Goal: Information Seeking & Learning: Learn about a topic

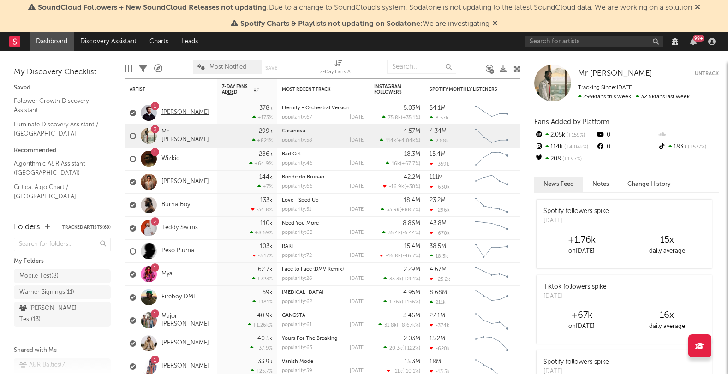
click at [179, 111] on link "[PERSON_NAME]" at bounding box center [185, 113] width 48 height 8
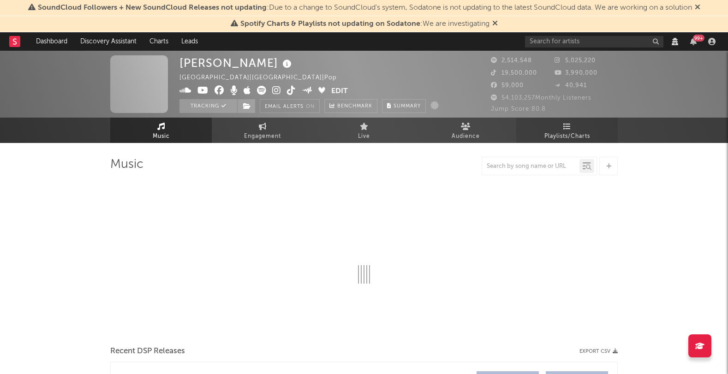
click at [561, 132] on span "Playlists/Charts" at bounding box center [567, 136] width 46 height 11
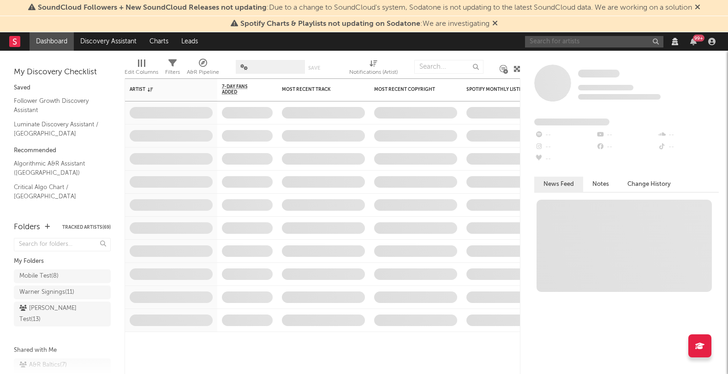
click at [568, 43] on input "text" at bounding box center [594, 42] width 138 height 12
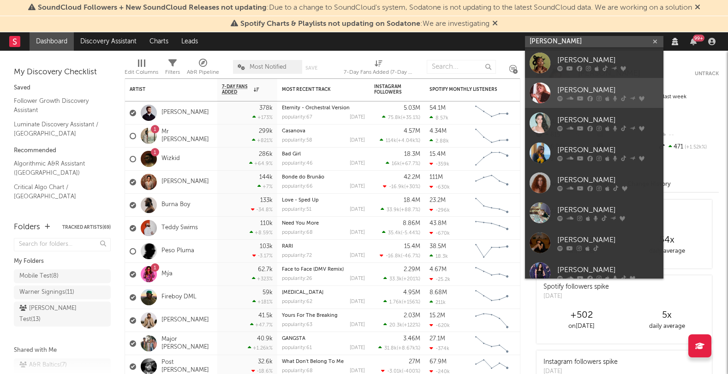
type input "sabrina"
click at [577, 86] on div "Sabrina Carpenter" at bounding box center [607, 89] width 101 height 11
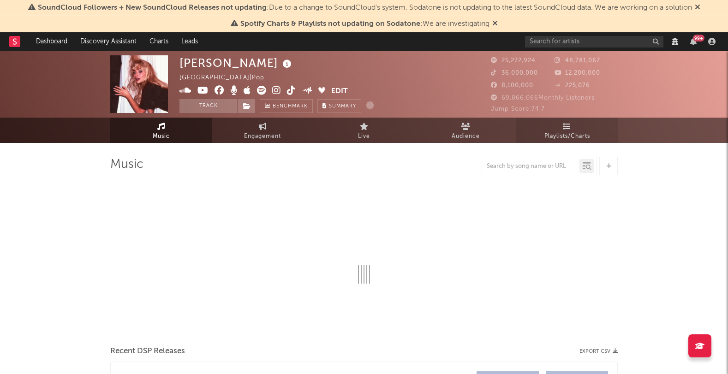
select select "View all"
click at [555, 131] on span "Playlists/Charts" at bounding box center [567, 136] width 46 height 11
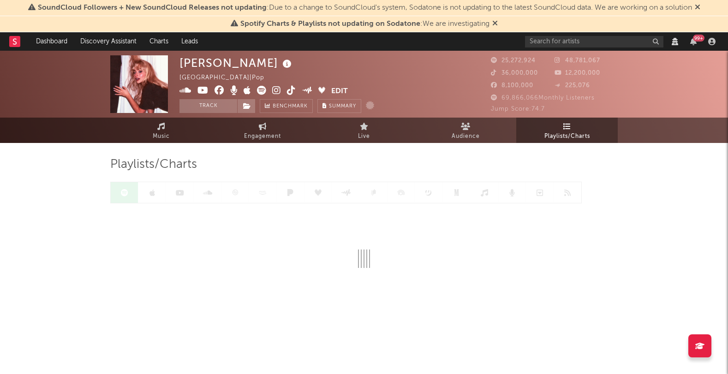
click at [89, 167] on div "Sabrina Carpenter United States | Pop Edit Track Benchmark Summary 25,272,924 4…" at bounding box center [364, 203] width 728 height 305
click at [169, 190] on link at bounding box center [180, 192] width 28 height 21
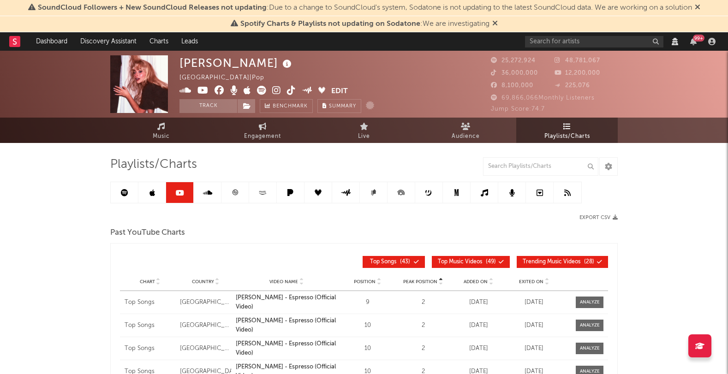
click at [176, 189] on icon at bounding box center [180, 192] width 8 height 7
click at [108, 193] on div "Sabrina Carpenter United States | Pop Edit Track Benchmark Summary 25,272,924 4…" at bounding box center [364, 326] width 728 height 550
click at [132, 190] on link at bounding box center [125, 192] width 28 height 21
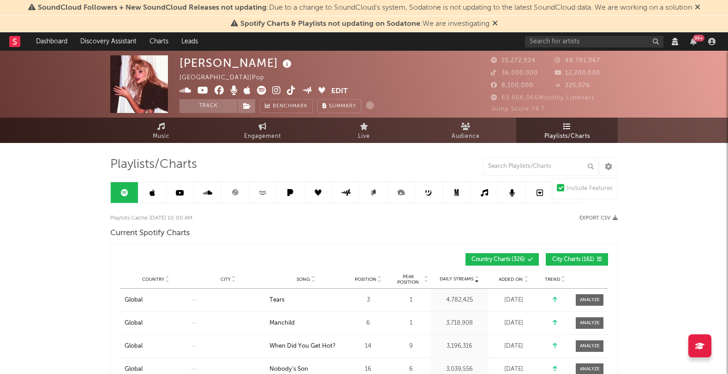
click at [124, 200] on link at bounding box center [125, 192] width 28 height 21
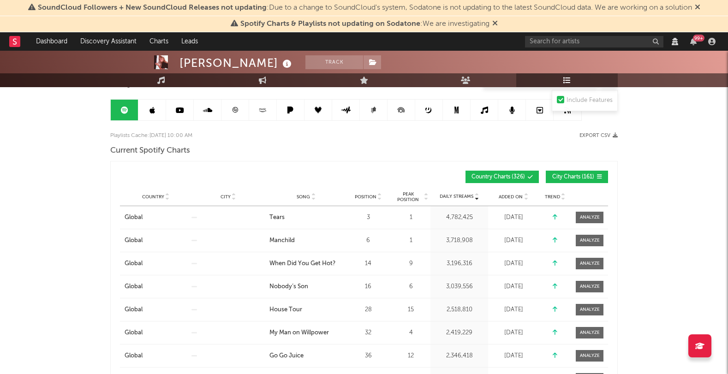
scroll to position [146, 0]
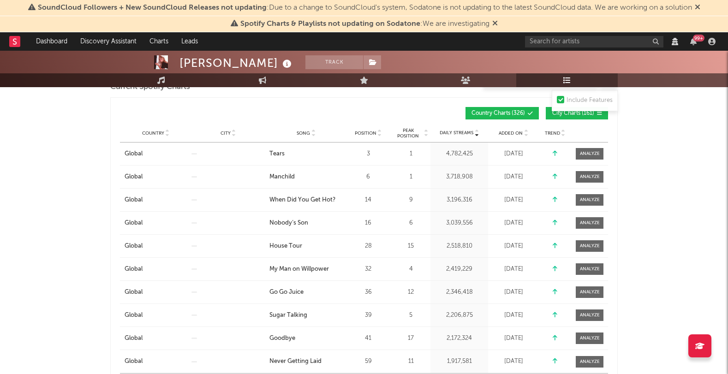
click at [515, 134] on span "Added On" at bounding box center [511, 134] width 24 height 6
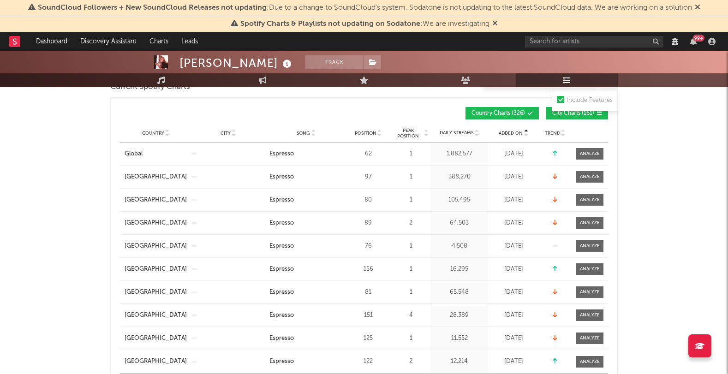
click at [516, 133] on span "Added On" at bounding box center [511, 134] width 24 height 6
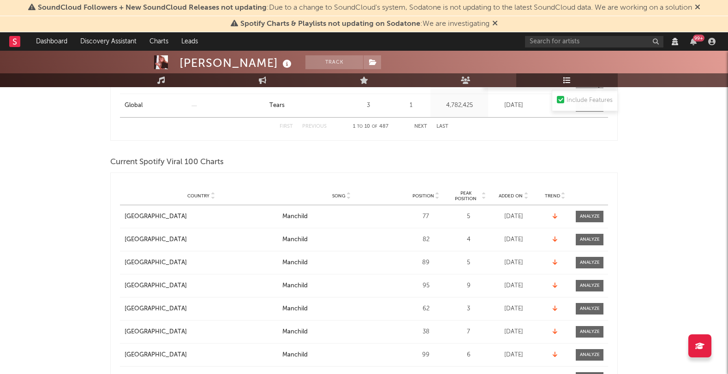
scroll to position [404, 0]
click at [512, 194] on span "Added On" at bounding box center [511, 195] width 24 height 6
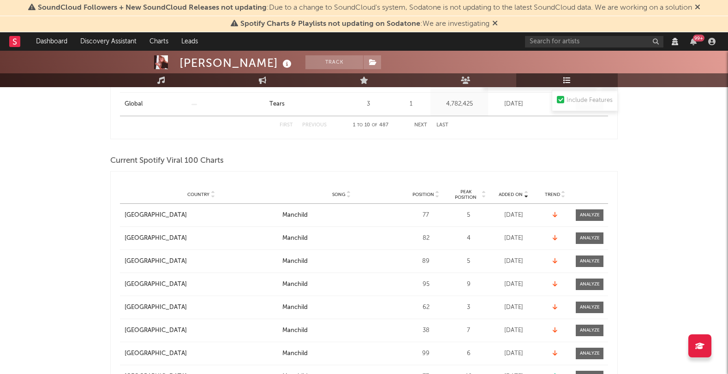
click at [512, 194] on span "Added On" at bounding box center [511, 195] width 24 height 6
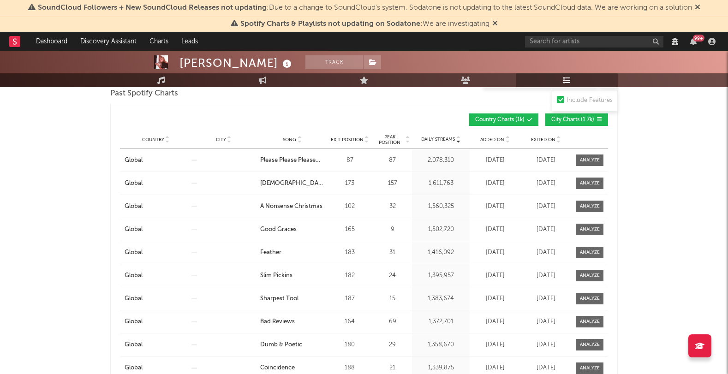
scroll to position [1123, 0]
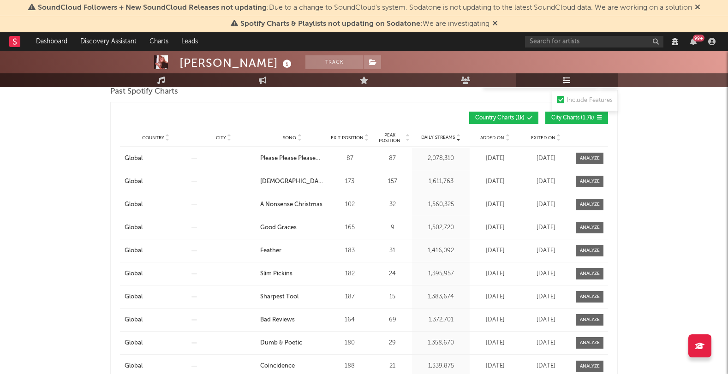
click at [488, 137] on span "Added On" at bounding box center [492, 138] width 24 height 6
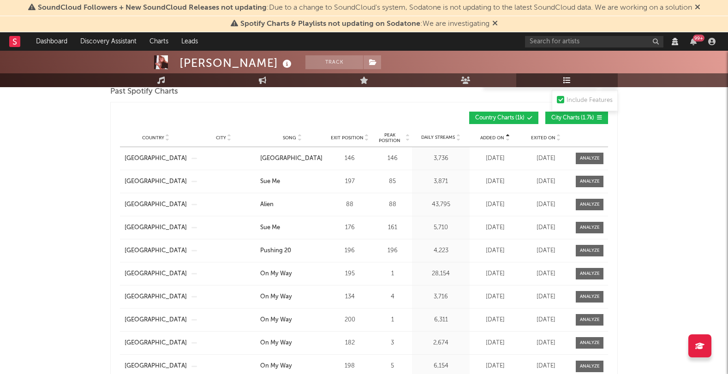
click at [488, 137] on span "Added On" at bounding box center [492, 138] width 24 height 6
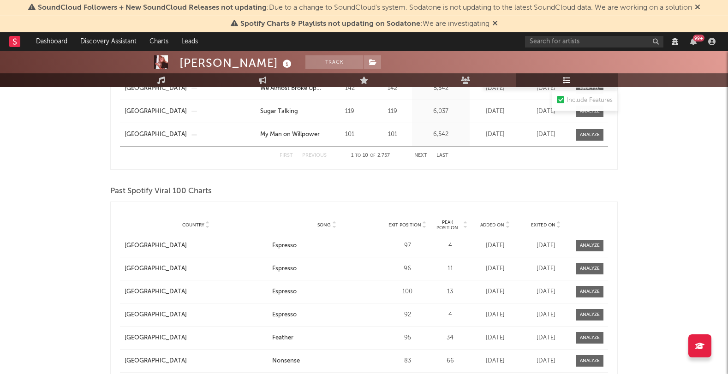
scroll to position [1355, 0]
click at [493, 222] on span "Added On" at bounding box center [492, 225] width 24 height 6
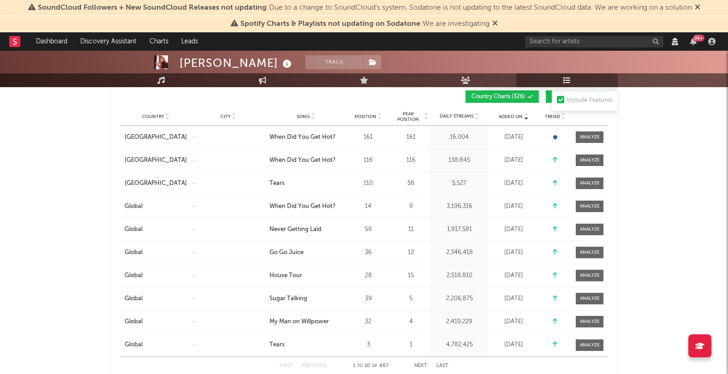
scroll to position [0, 0]
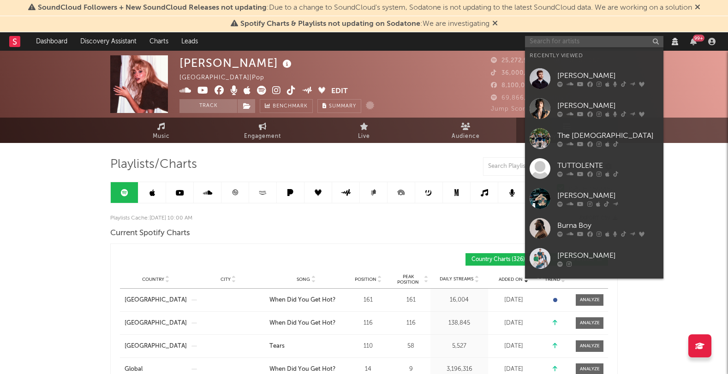
click at [548, 38] on input "text" at bounding box center [594, 42] width 138 height 12
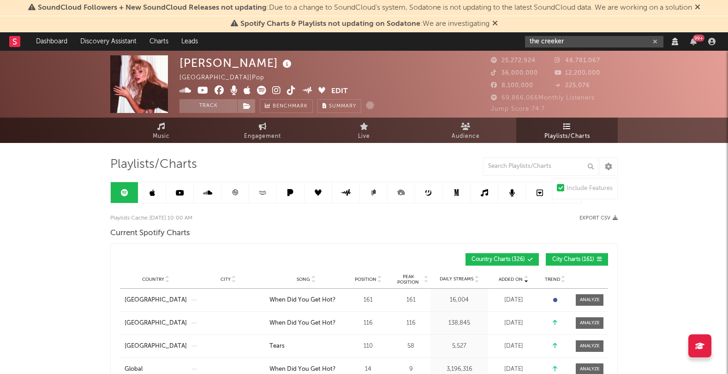
type input "the creeker"
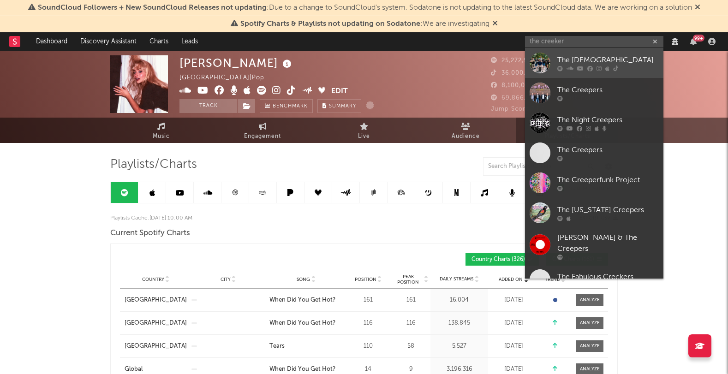
click at [565, 58] on div "The Creekers" at bounding box center [607, 59] width 101 height 11
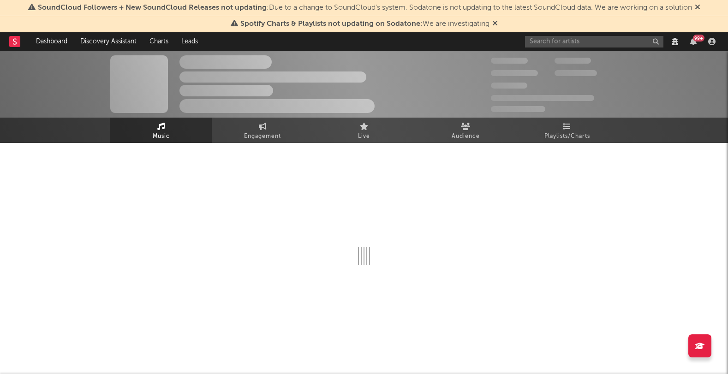
select select "View all"
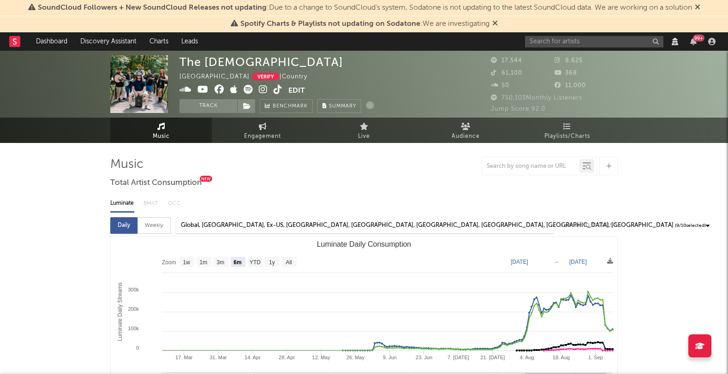
select select "View all"
select select "6m"
click at [562, 133] on span "Playlists/Charts" at bounding box center [567, 136] width 46 height 11
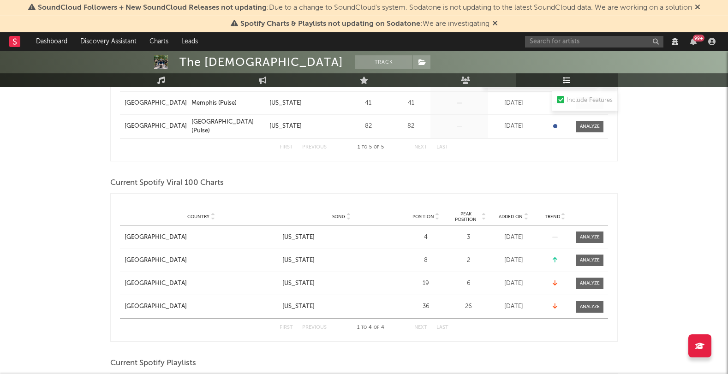
scroll to position [266, 0]
click at [578, 244] on div "Country United States City Song Tennessee Position 4 Peak Position 3 Estimated …" at bounding box center [364, 237] width 488 height 23
click at [588, 235] on div at bounding box center [590, 237] width 20 height 7
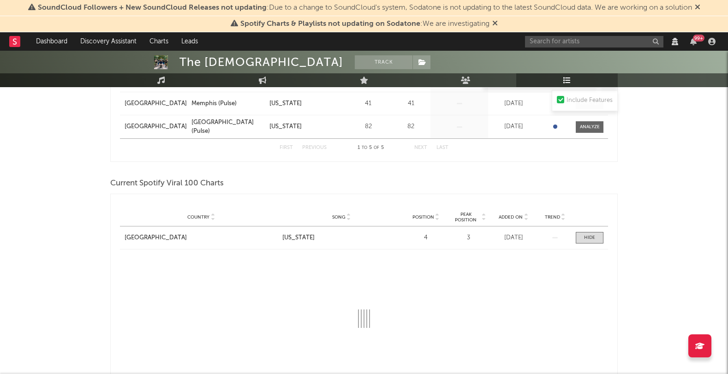
select select "1w"
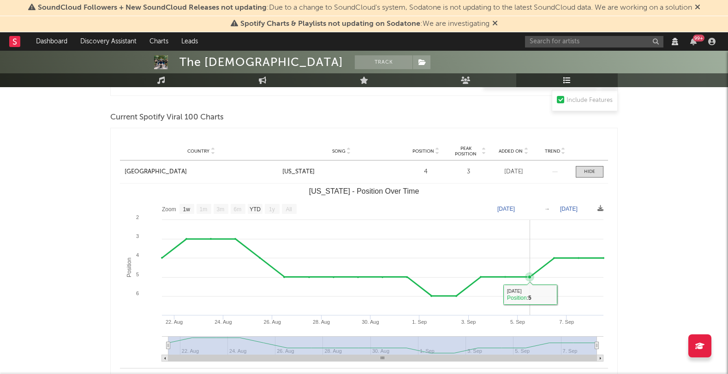
scroll to position [351, 0]
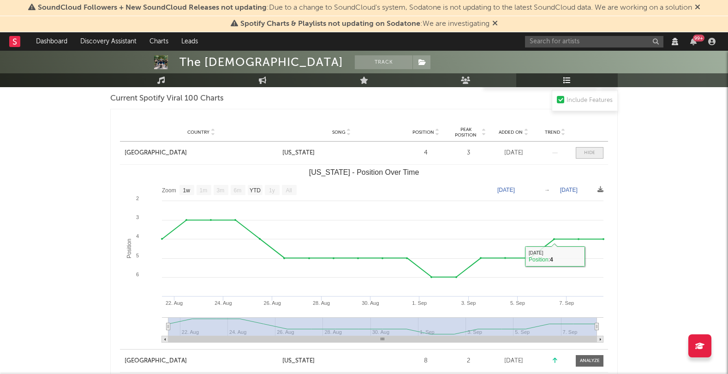
click at [597, 157] on span at bounding box center [590, 153] width 28 height 12
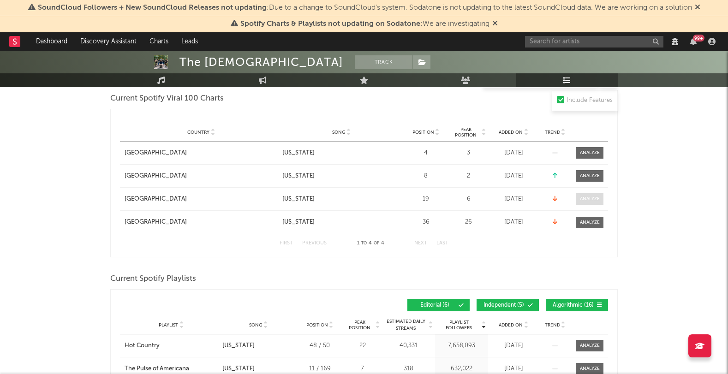
click at [595, 196] on div at bounding box center [590, 199] width 20 height 7
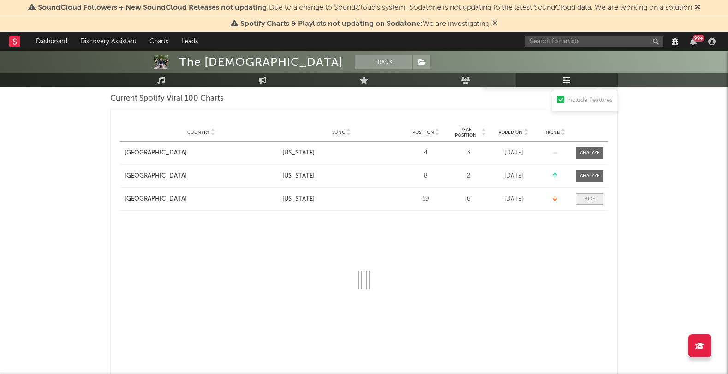
select select "1w"
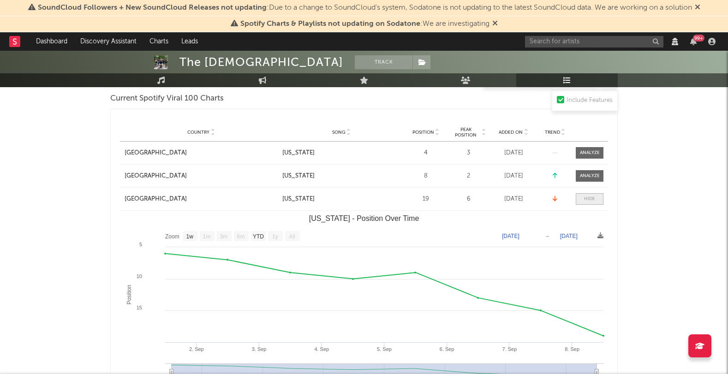
click at [594, 196] on div at bounding box center [589, 199] width 11 height 7
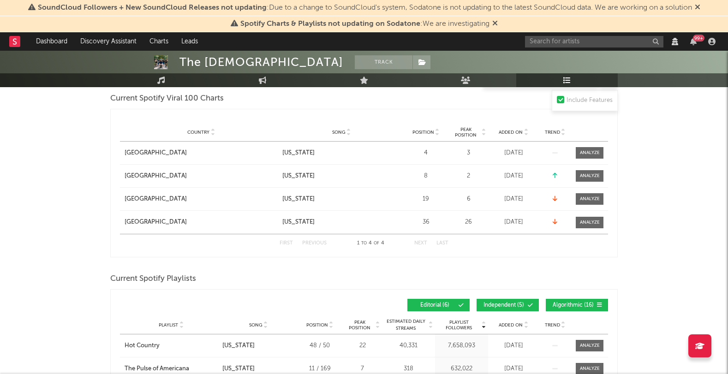
click at [374, 119] on div "Country Country Song Position Peak Position Added On Trend Position Followers" at bounding box center [364, 118] width 488 height 9
click at [382, 121] on div "Country Country Song Position Peak Position Added On Trend Position Followers" at bounding box center [364, 118] width 488 height 9
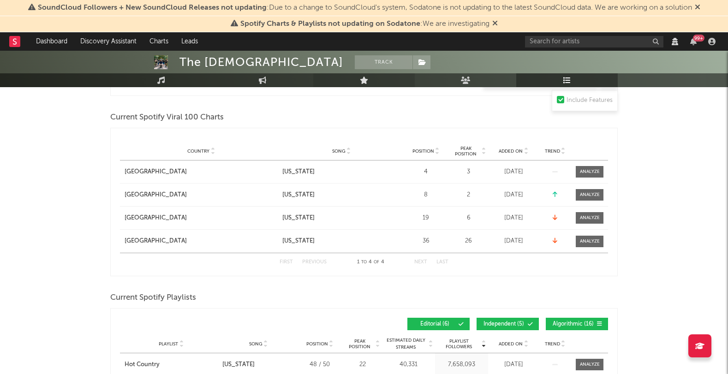
scroll to position [330, 0]
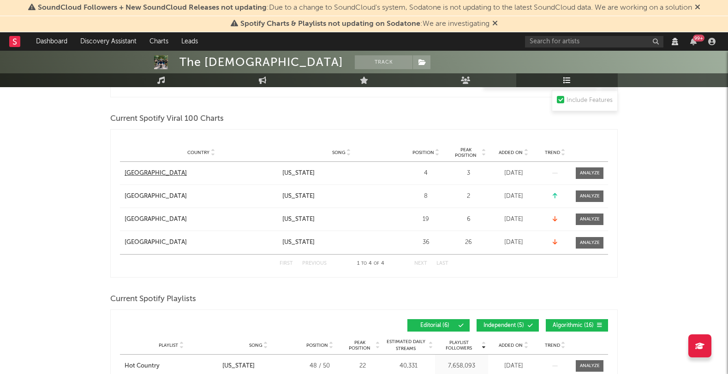
click at [153, 173] on div "[GEOGRAPHIC_DATA]" at bounding box center [156, 173] width 62 height 9
